Goal: Task Accomplishment & Management: Complete application form

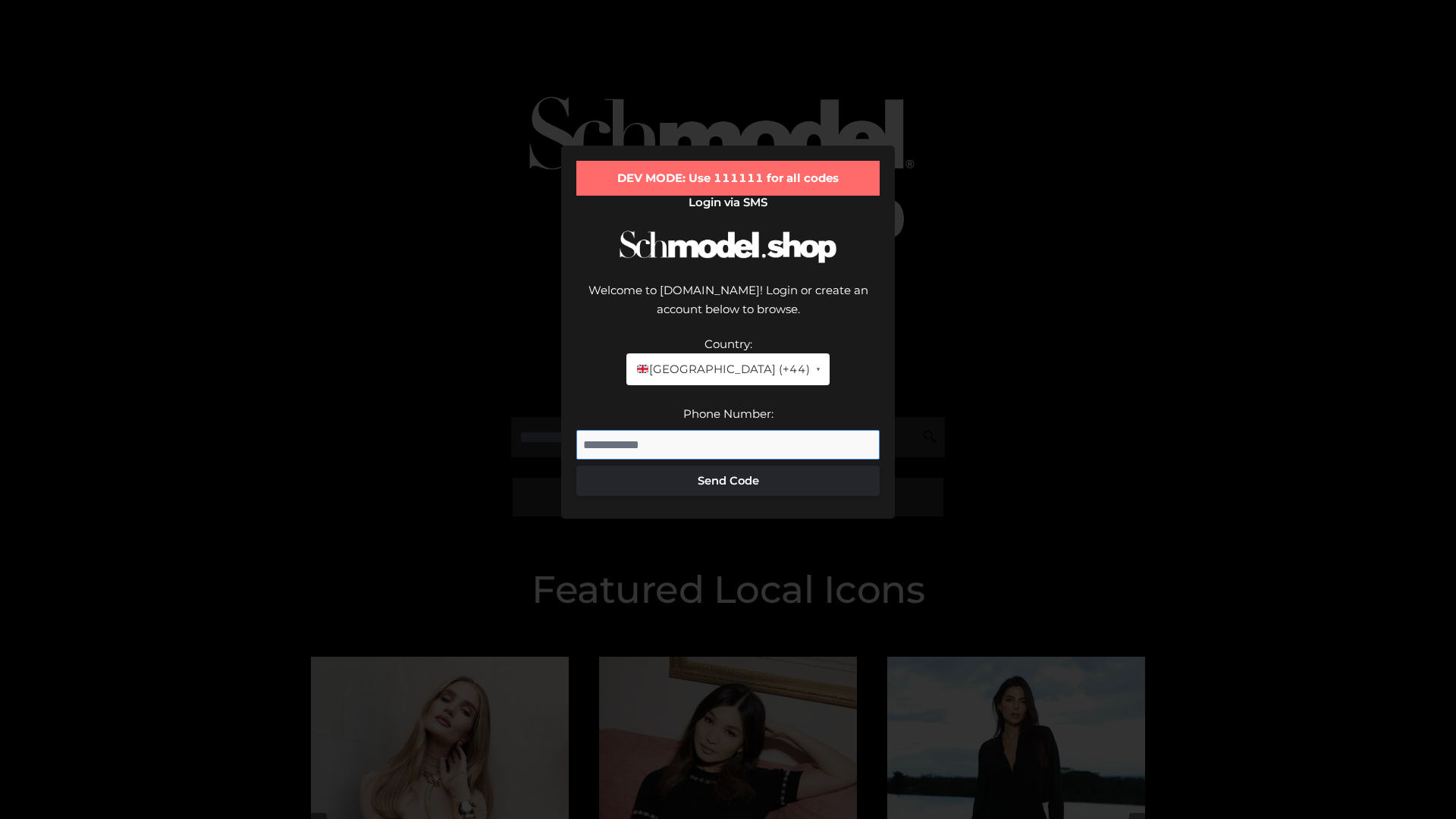
click at [728, 430] on input "Phone Number:" at bounding box center [728, 444] width 304 height 31
type input "**********"
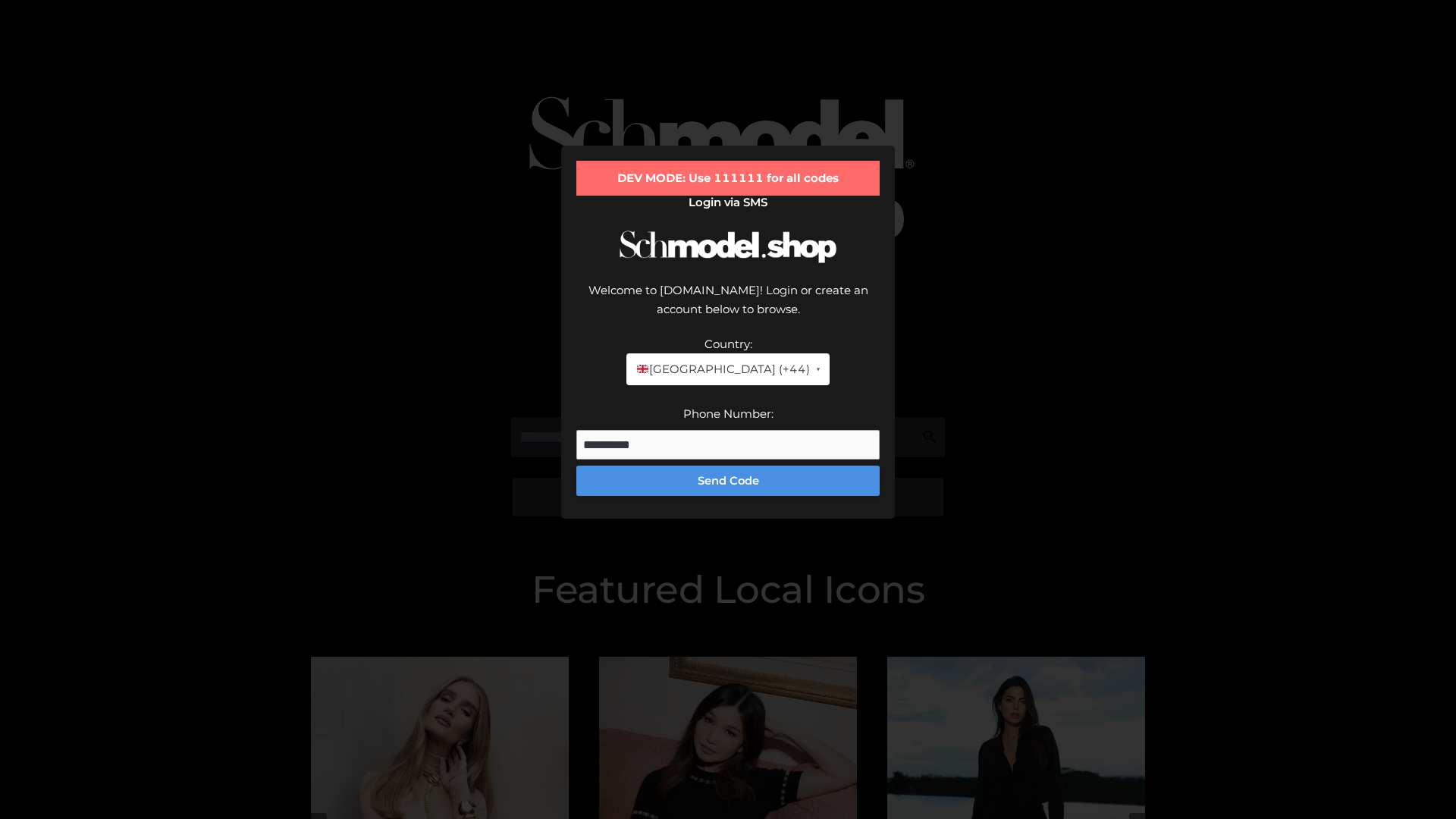
click at [728, 466] on button "Send Code" at bounding box center [728, 481] width 304 height 31
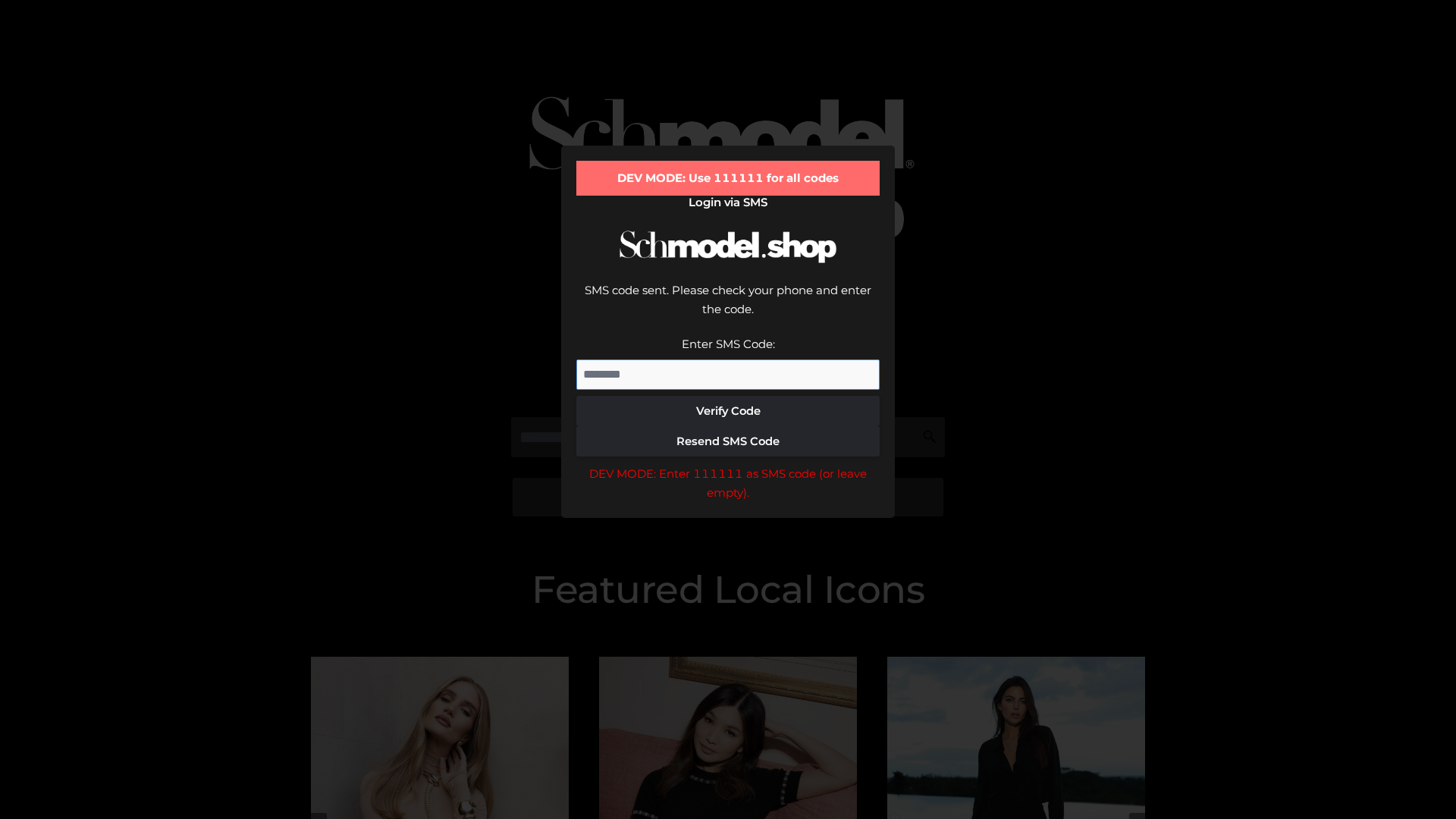
click at [728, 360] on input "Enter SMS Code:" at bounding box center [728, 375] width 304 height 31
type input "******"
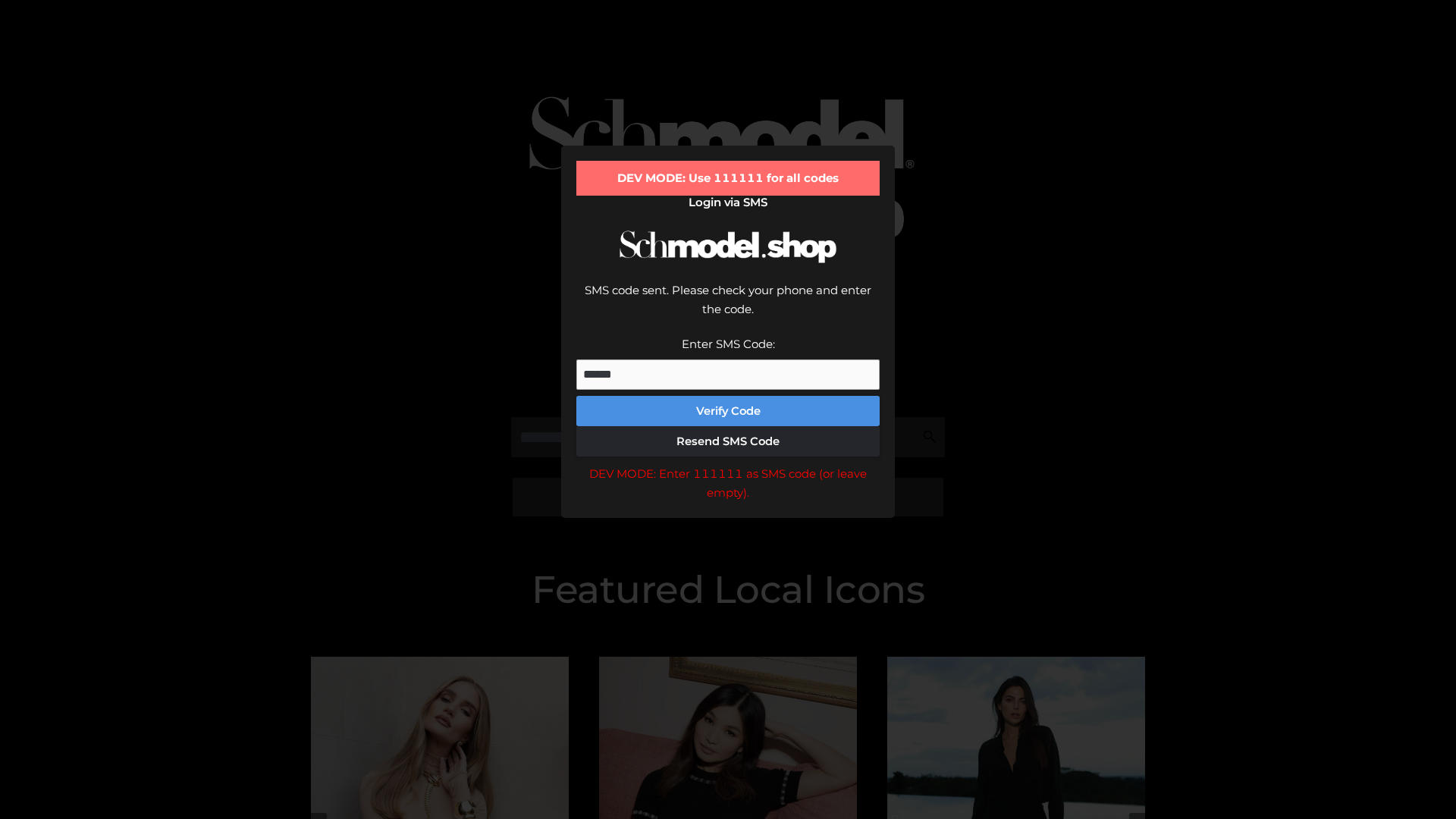
click at [728, 396] on button "Verify Code" at bounding box center [728, 411] width 304 height 31
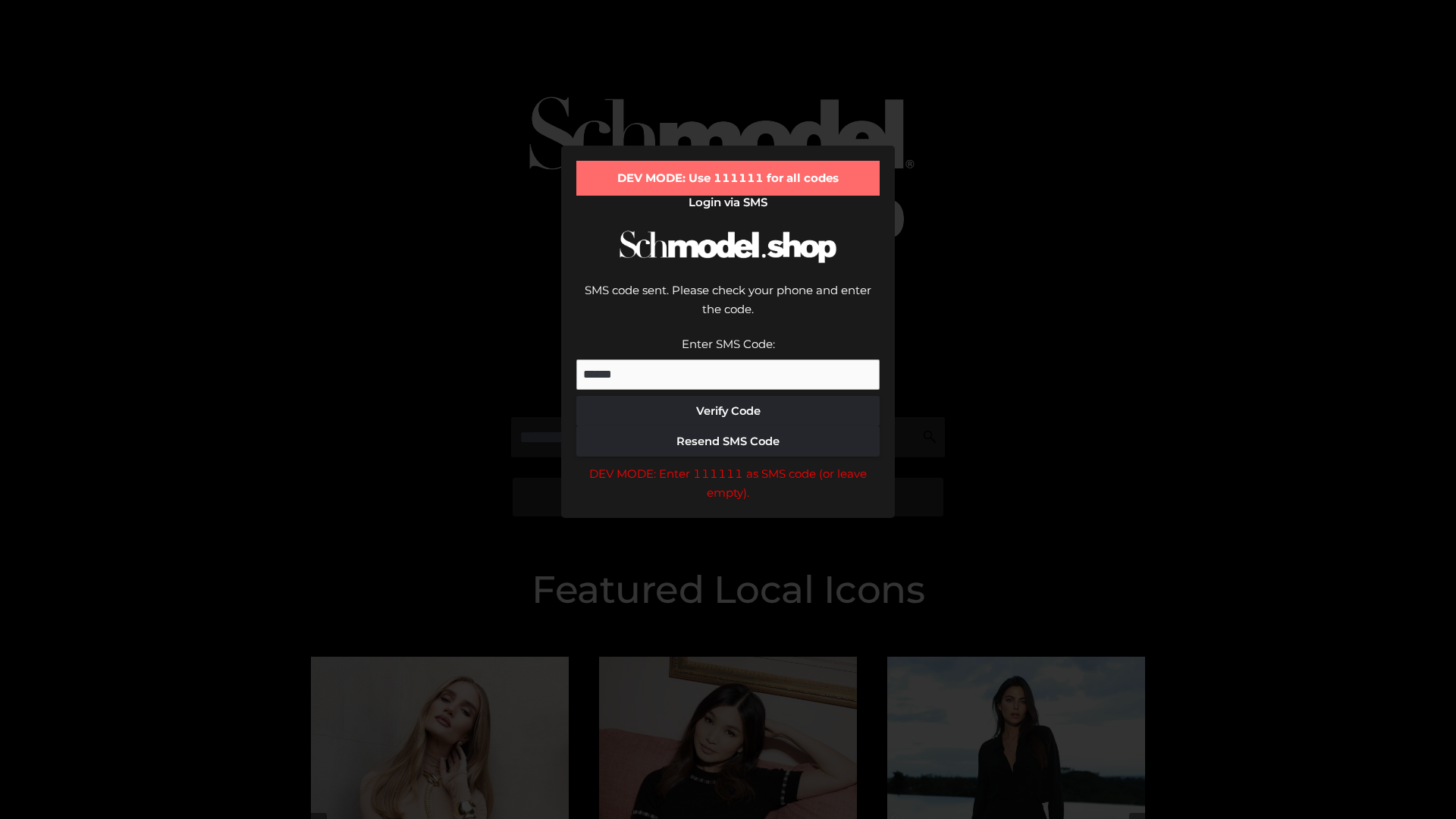
click at [728, 464] on div "DEV MODE: Enter 111111 as SMS code (or leave empty)." at bounding box center [728, 484] width 304 height 39
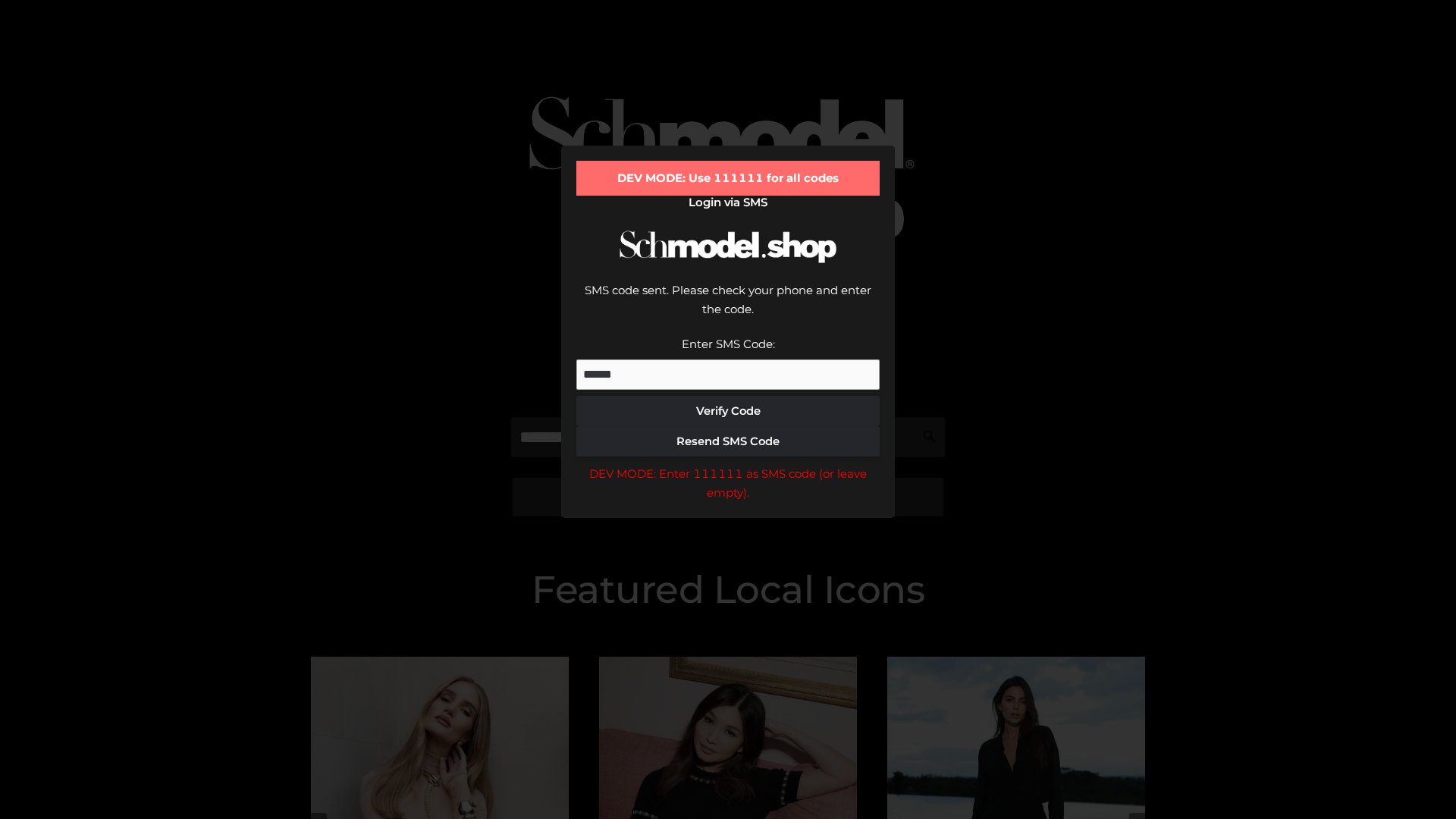
click at [728, 464] on div "DEV MODE: Enter 111111 as SMS code (or leave empty)." at bounding box center [728, 484] width 304 height 39
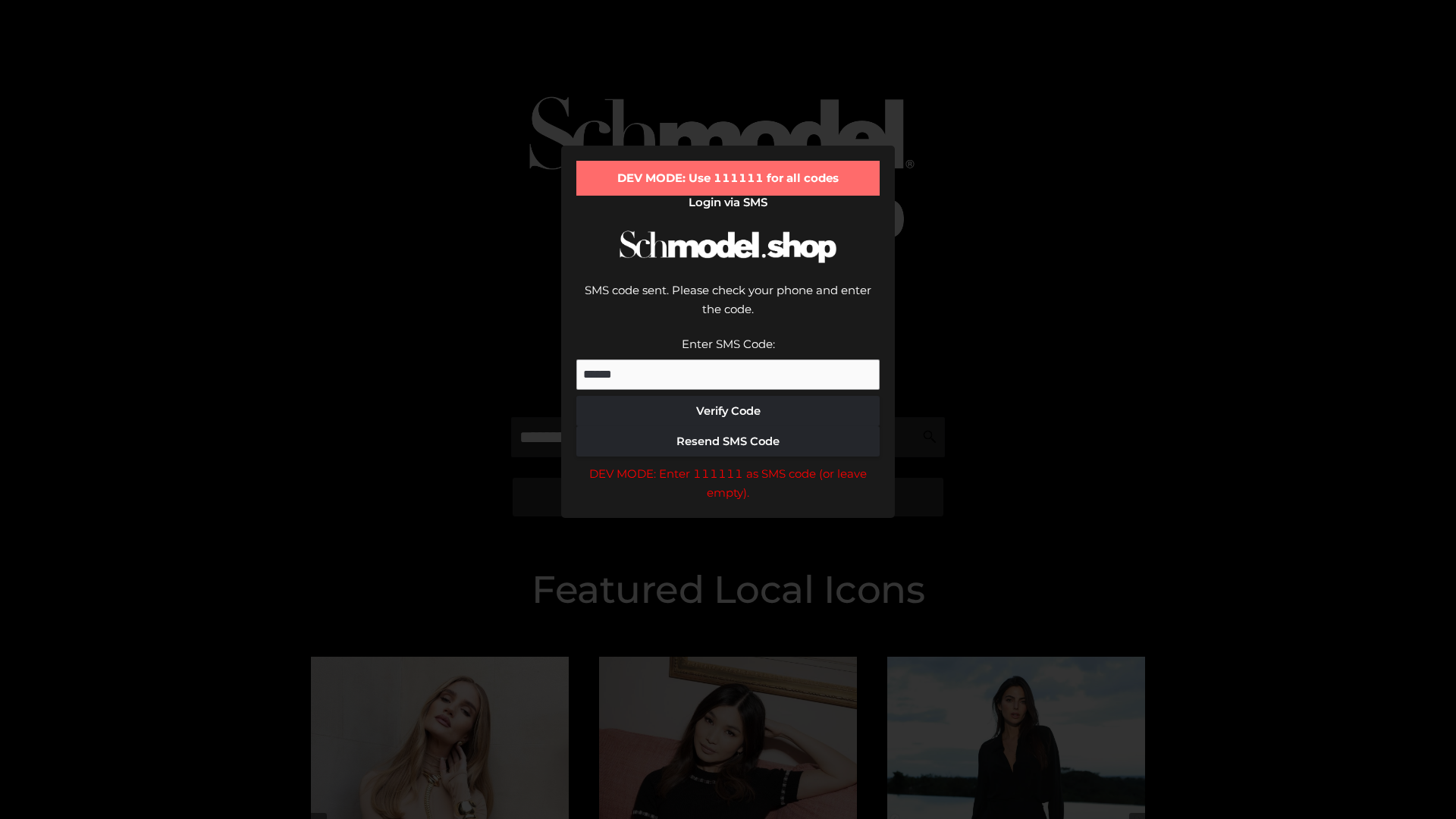
click at [728, 464] on div "DEV MODE: Enter 111111 as SMS code (or leave empty)." at bounding box center [728, 484] width 304 height 39
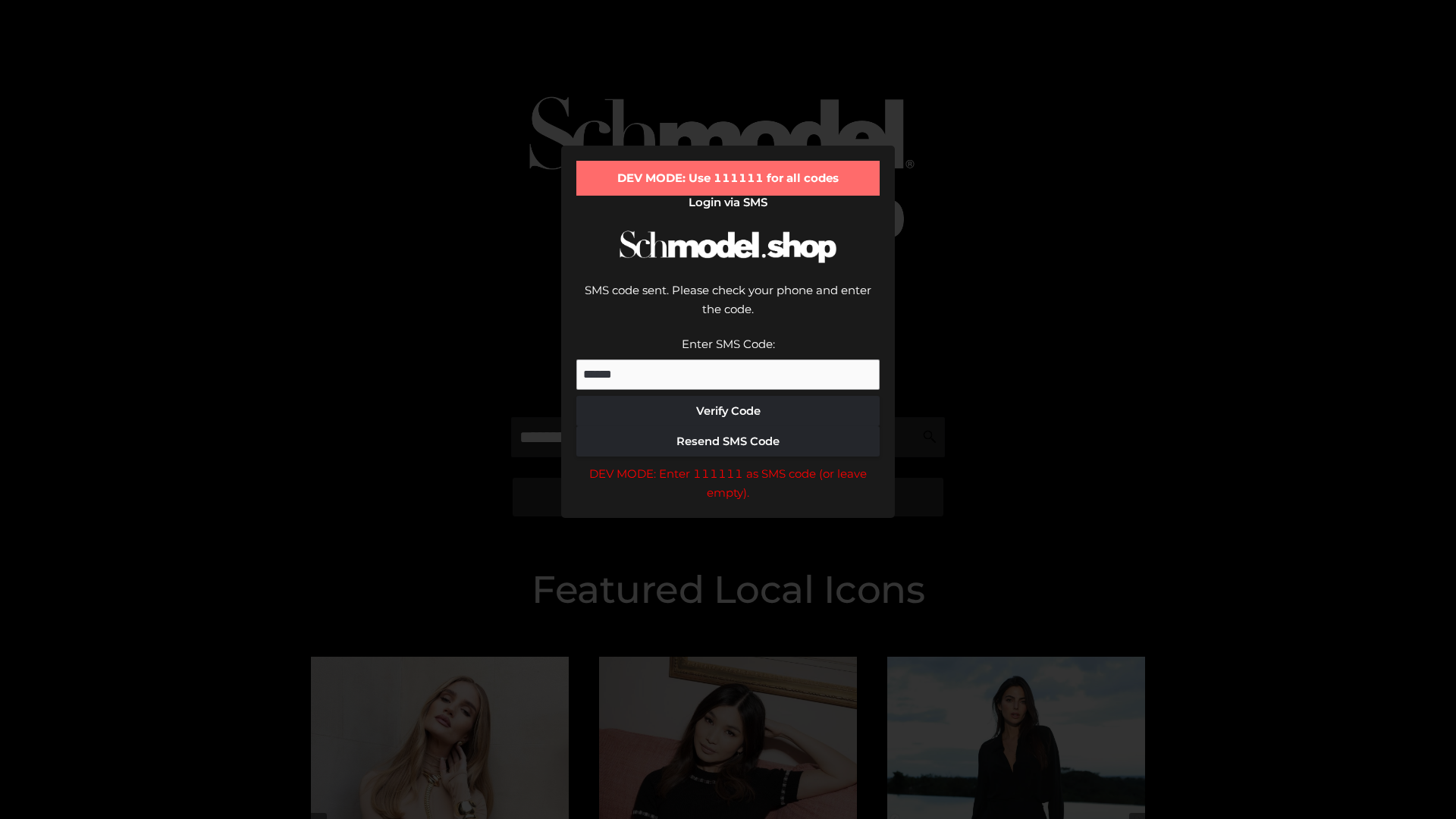
click at [728, 464] on div "DEV MODE: Enter 111111 as SMS code (or leave empty)." at bounding box center [728, 484] width 304 height 39
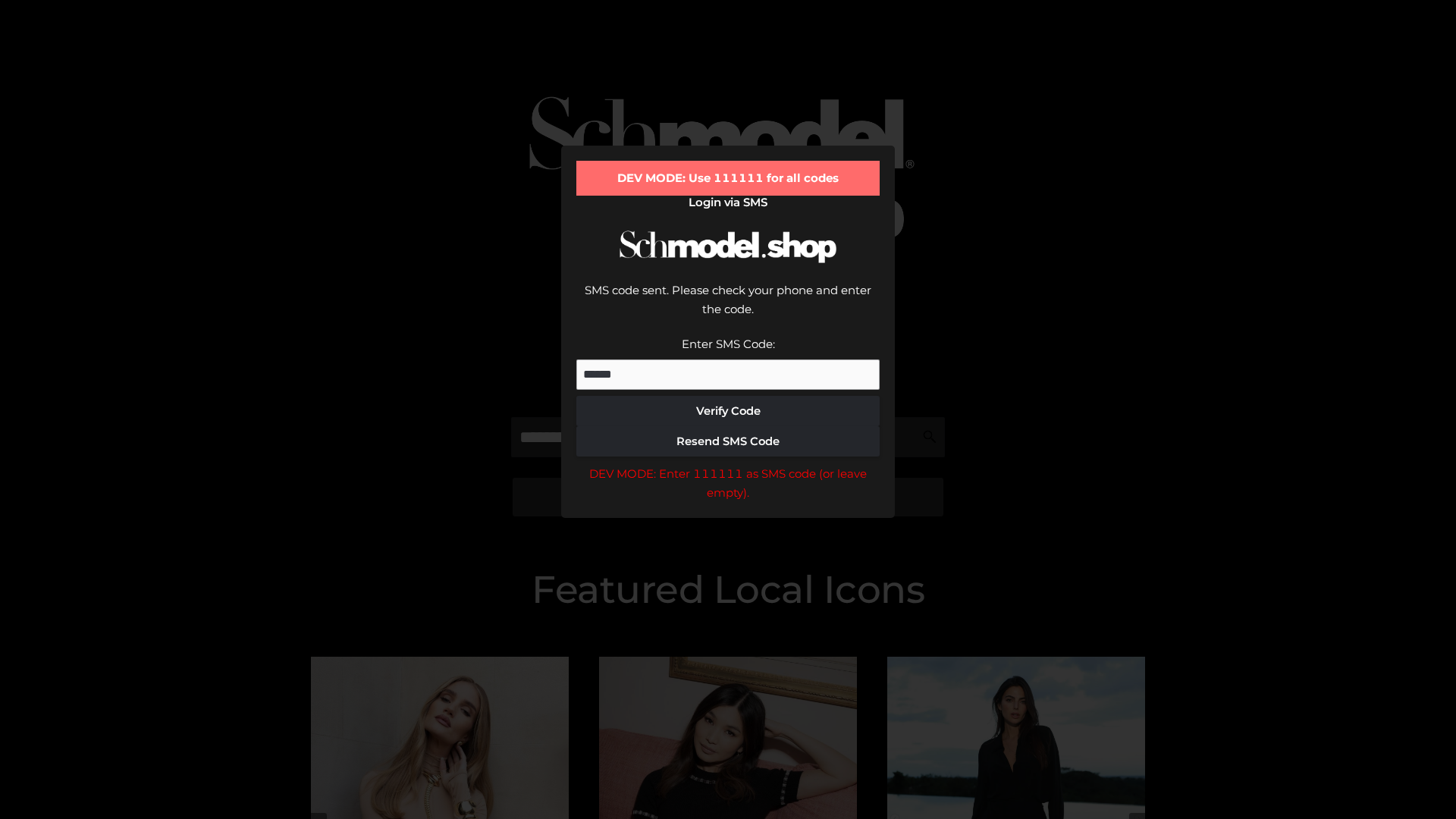
click at [728, 464] on div "DEV MODE: Enter 111111 as SMS code (or leave empty)." at bounding box center [728, 484] width 304 height 39
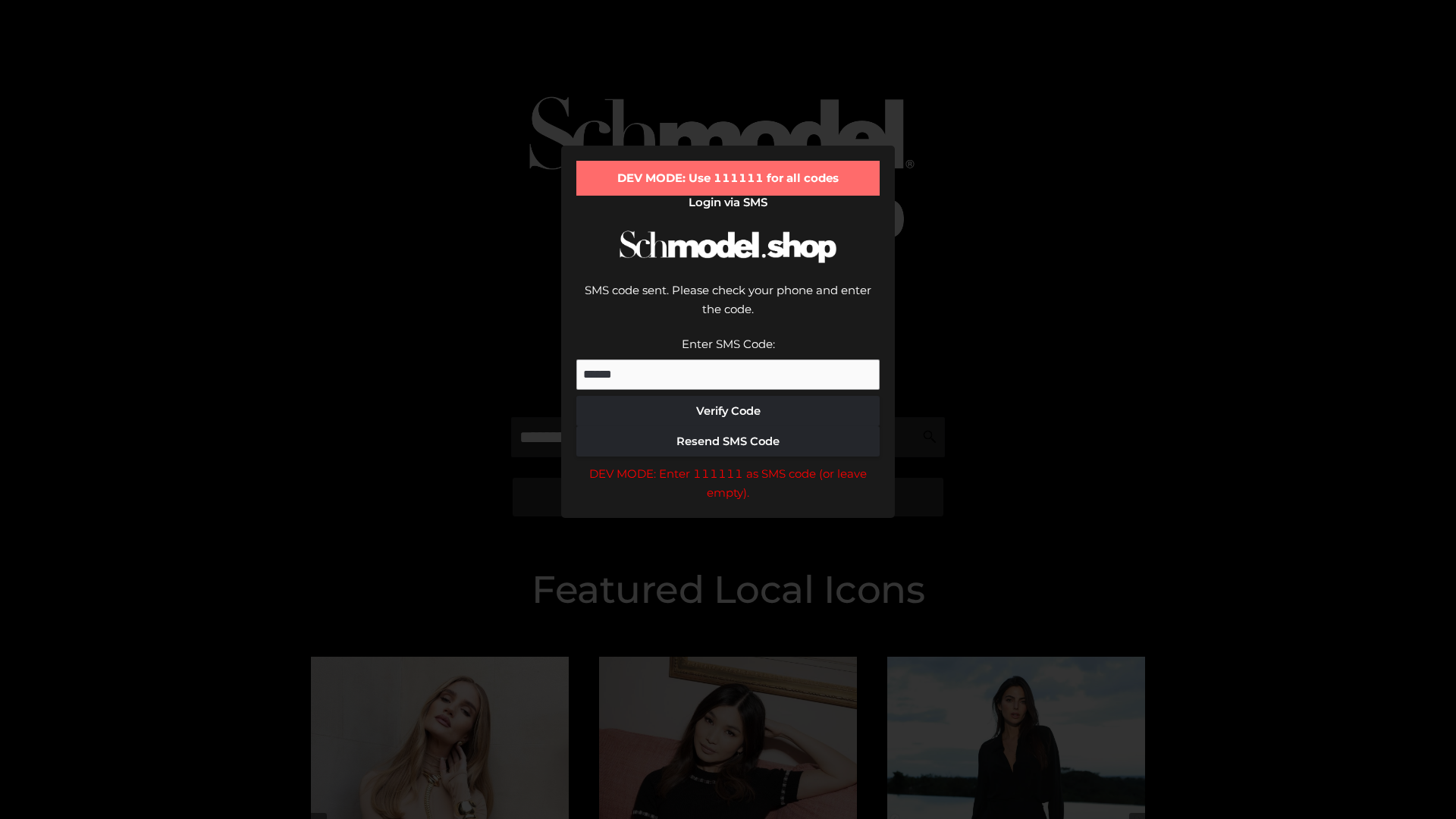
click at [728, 464] on div "DEV MODE: Enter 111111 as SMS code (or leave empty)." at bounding box center [728, 484] width 304 height 39
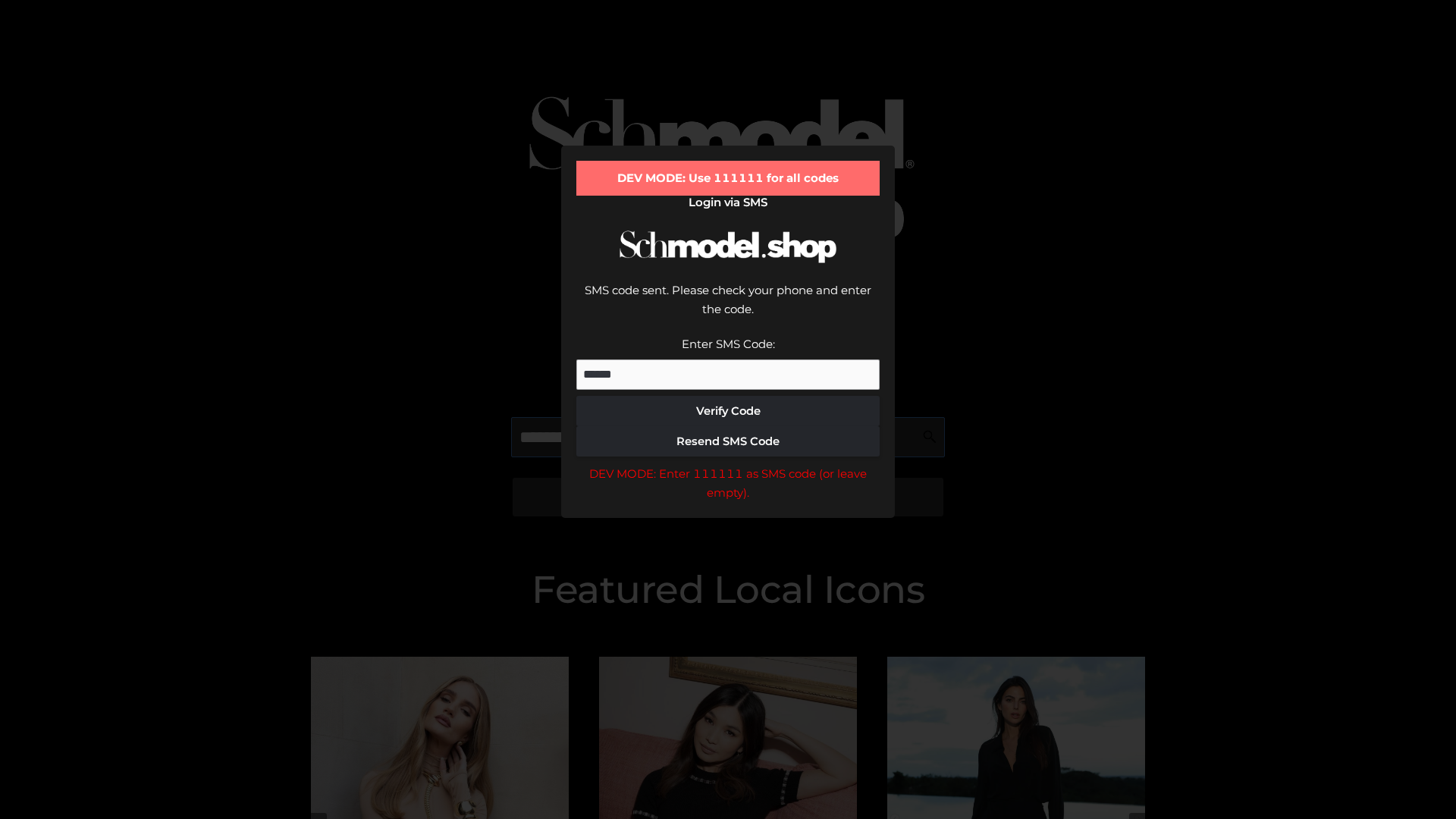
scroll to position [0, 78]
click at [728, 464] on div "DEV MODE: Enter 111111 as SMS code (or leave empty)." at bounding box center [728, 484] width 304 height 39
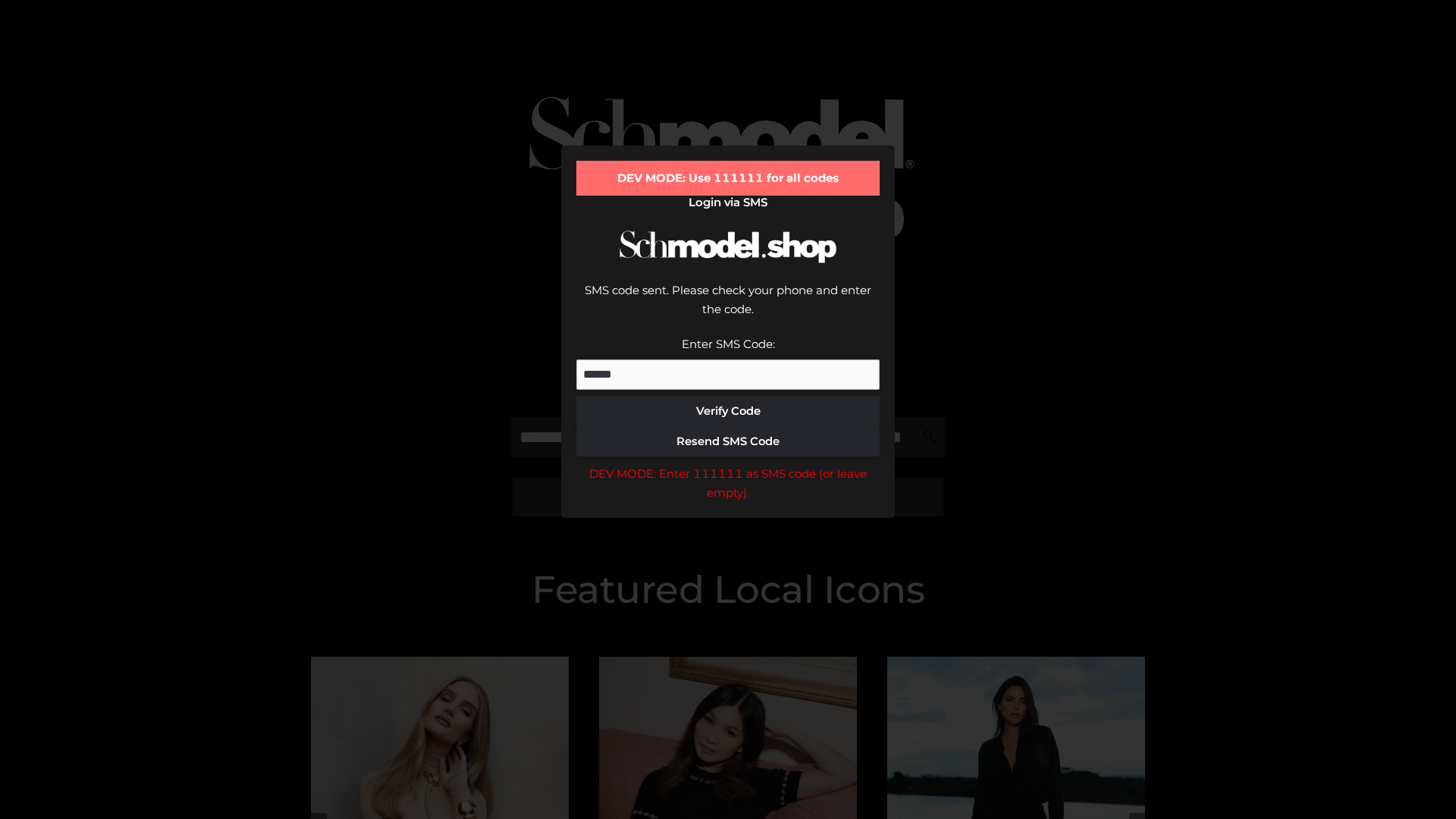
click at [728, 464] on div "DEV MODE: Enter 111111 as SMS code (or leave empty)." at bounding box center [728, 484] width 304 height 39
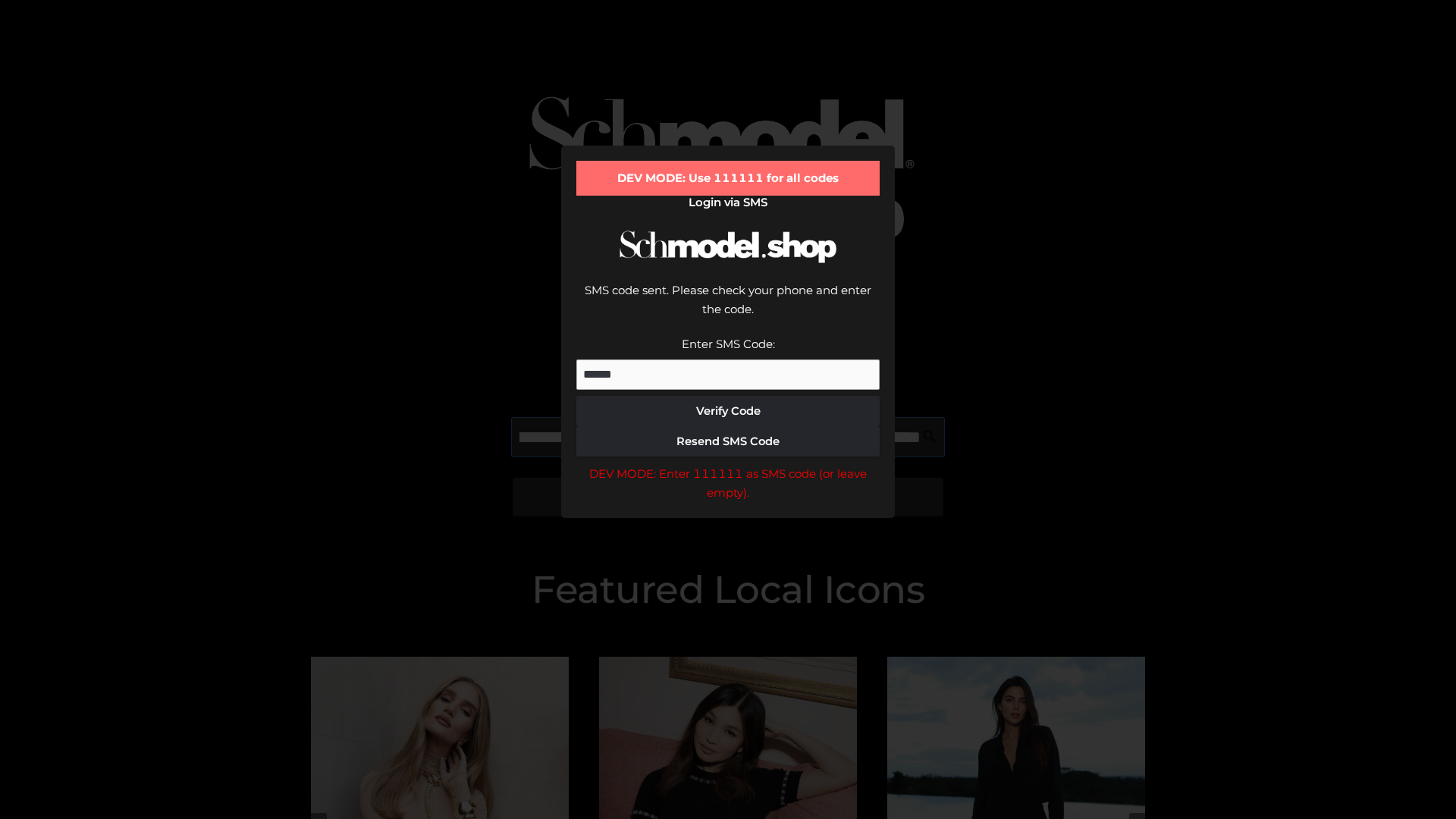
scroll to position [0, 165]
click at [728, 464] on div "DEV MODE: Enter 111111 as SMS code (or leave empty)." at bounding box center [728, 484] width 304 height 39
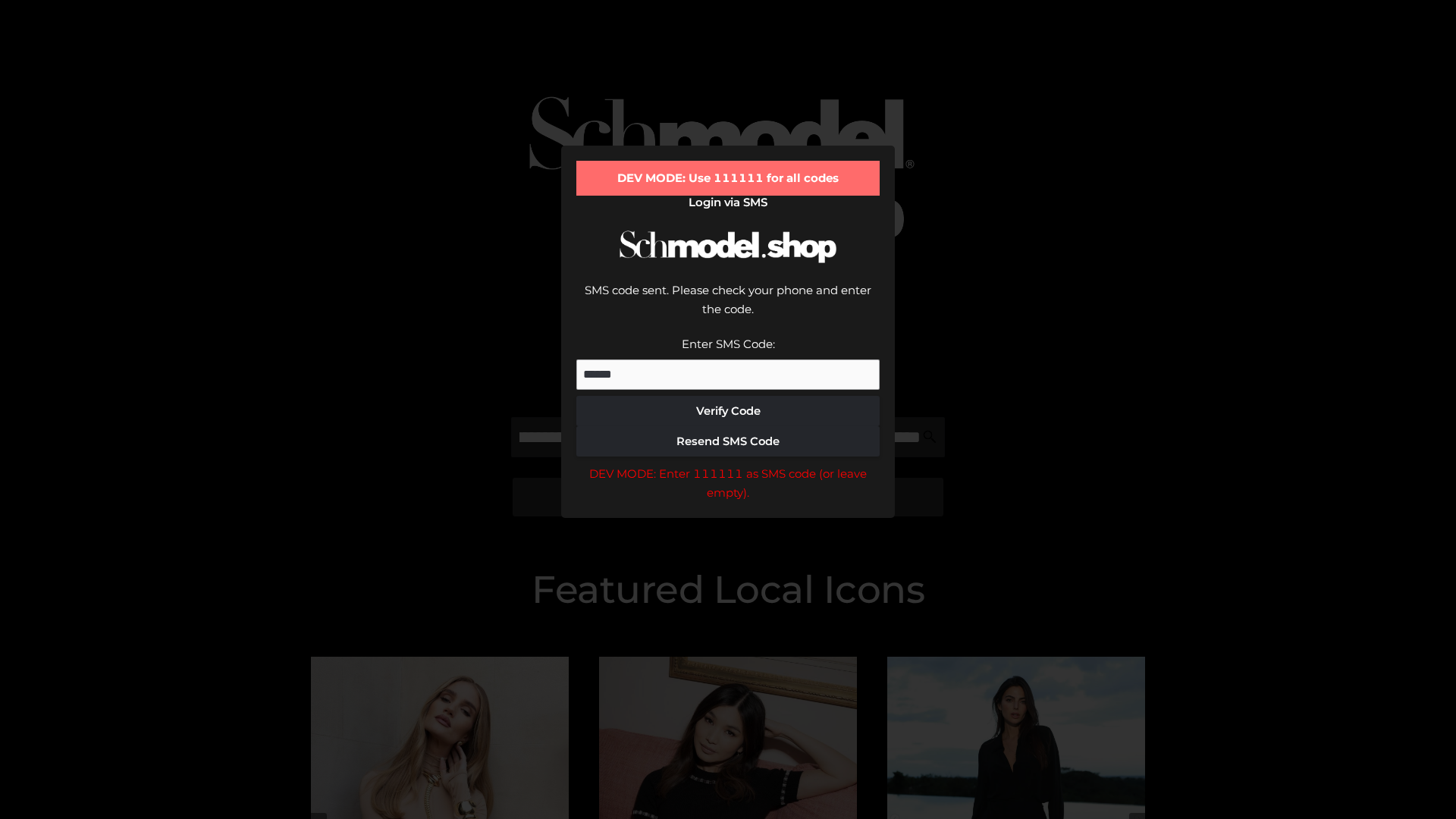
click at [728, 464] on div "DEV MODE: Enter 111111 as SMS code (or leave empty)." at bounding box center [728, 484] width 304 height 39
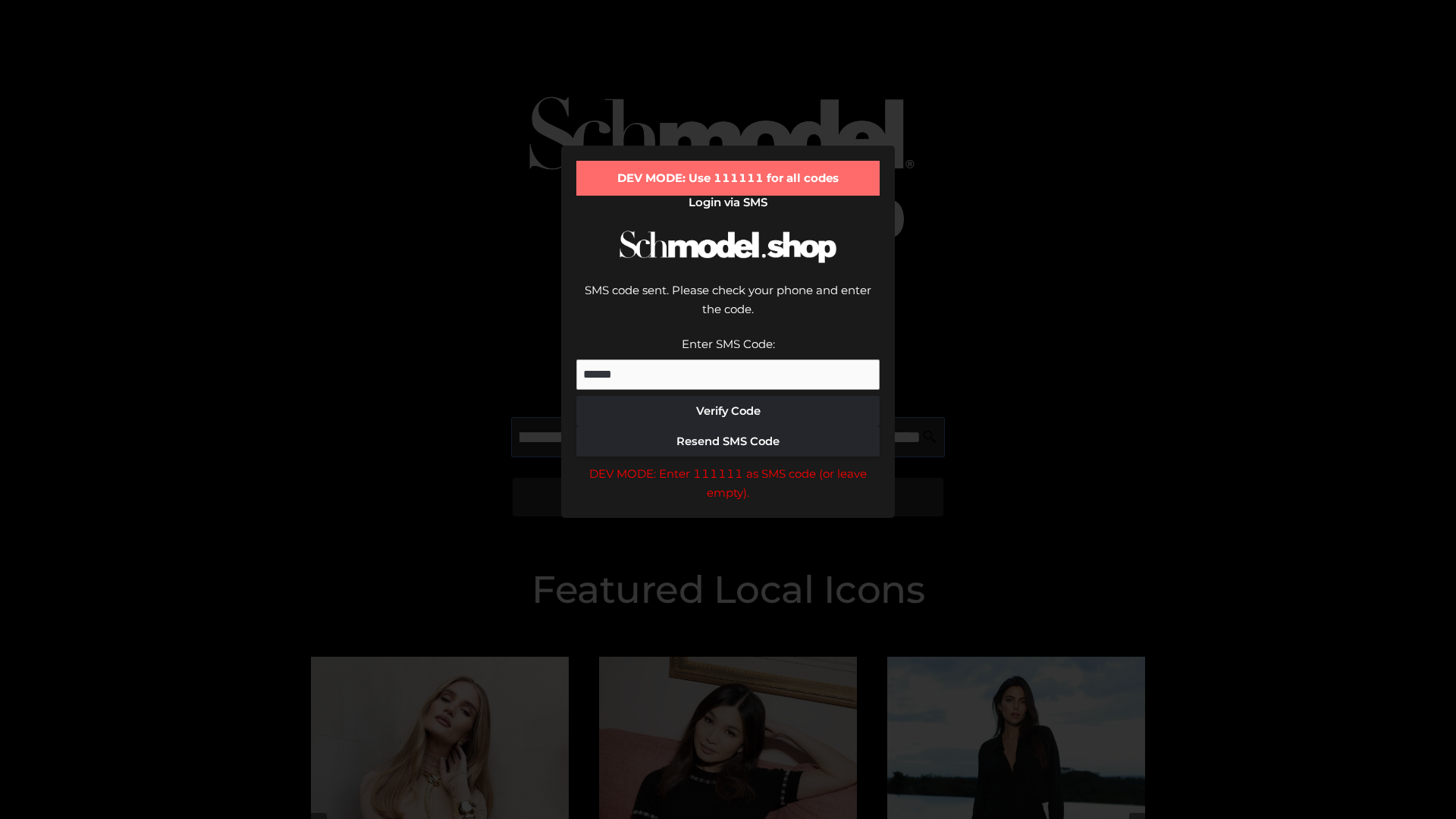
scroll to position [0, 257]
click at [728, 464] on div "DEV MODE: Enter 111111 as SMS code (or leave empty)." at bounding box center [728, 484] width 304 height 39
type input "**********"
click at [728, 464] on div "DEV MODE: Enter 111111 as SMS code (or leave empty)." at bounding box center [728, 484] width 304 height 39
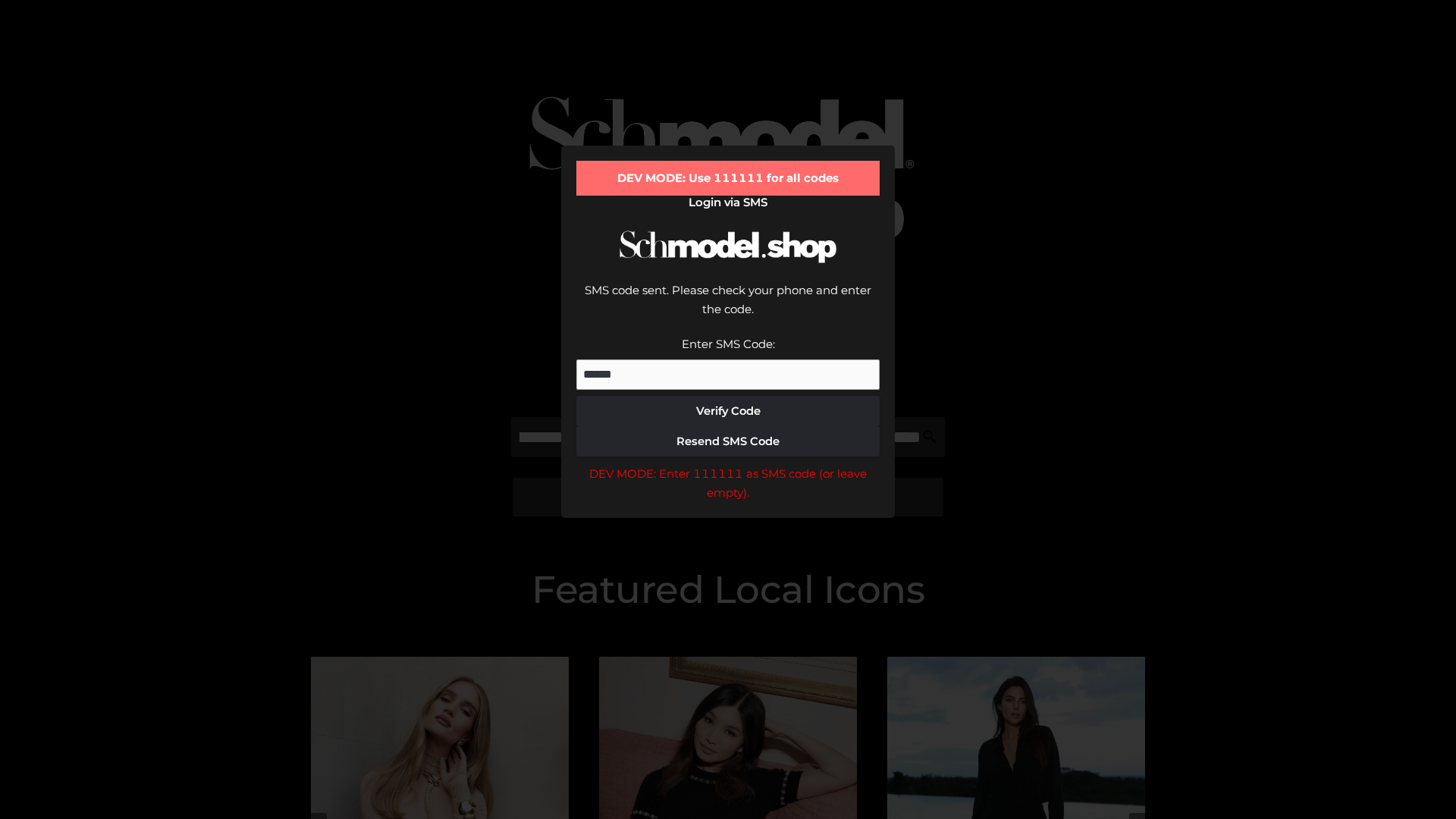
scroll to position [0, 0]
